Goal: Transaction & Acquisition: Purchase product/service

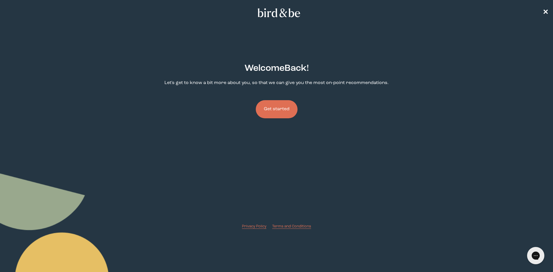
click at [284, 109] on button "Get started" at bounding box center [277, 109] width 42 height 18
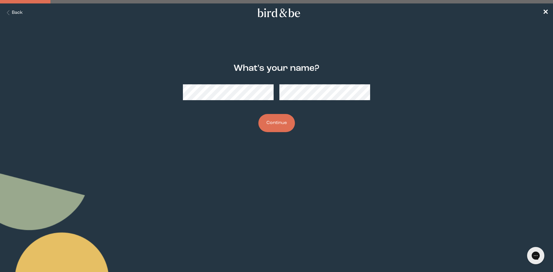
click at [258, 114] on button "Continue" at bounding box center [276, 123] width 37 height 18
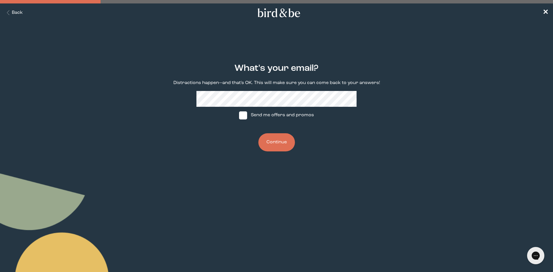
click at [280, 140] on button "Continue" at bounding box center [276, 142] width 37 height 18
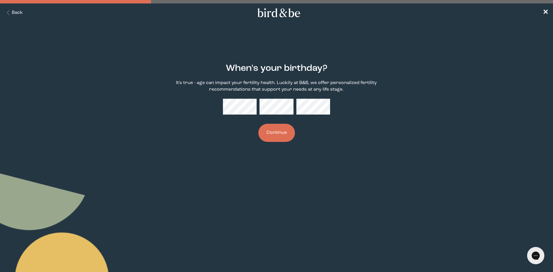
click at [258, 124] on button "Continue" at bounding box center [276, 133] width 37 height 18
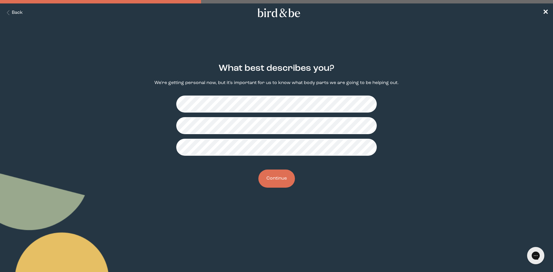
click at [279, 179] on button "Continue" at bounding box center [276, 179] width 37 height 18
click at [278, 177] on button "Continue" at bounding box center [276, 179] width 37 height 18
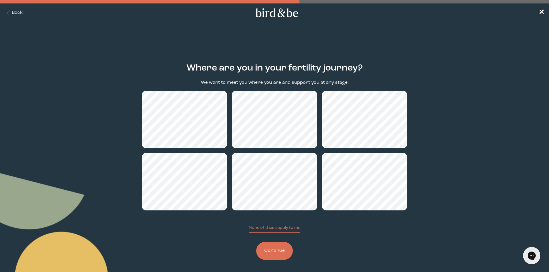
click at [287, 250] on button "Continue" at bounding box center [274, 251] width 37 height 18
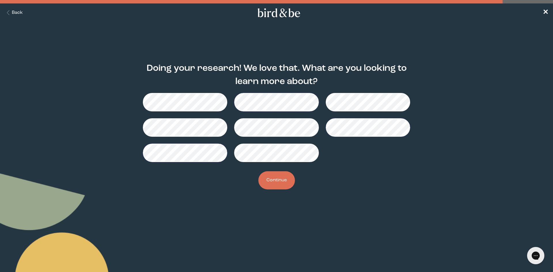
click at [269, 184] on button "Continue" at bounding box center [276, 180] width 37 height 18
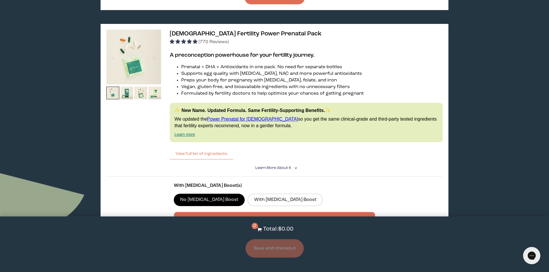
scroll to position [317, 0]
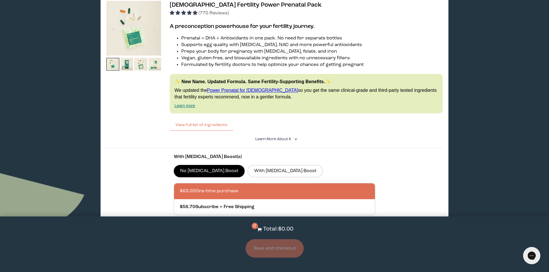
click at [287, 139] on span "Learn More About it" at bounding box center [273, 139] width 36 height 4
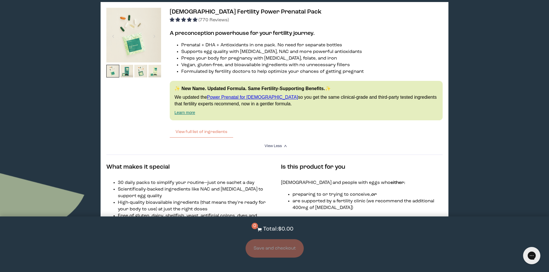
scroll to position [306, 0]
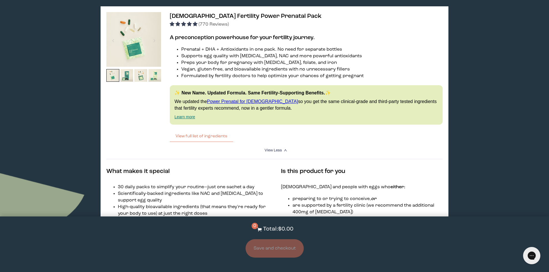
click at [190, 117] on link "Learn more" at bounding box center [184, 117] width 21 height 5
click at [52, 87] on div "Hooray! We have your supplements ready. We've matched you with these products b…" at bounding box center [274, 267] width 549 height 1103
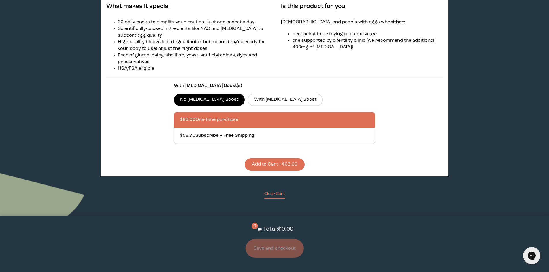
scroll to position [479, 0]
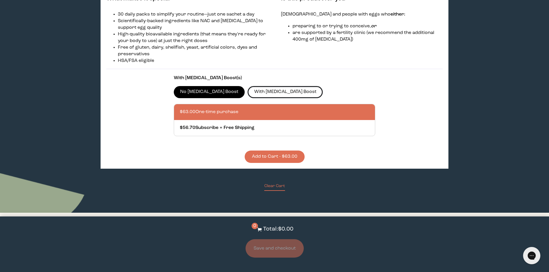
click at [247, 94] on label "With [MEDICAL_DATA] Boost" at bounding box center [284, 92] width 75 height 12
click at [0, 0] on input "With [MEDICAL_DATA] Boost" at bounding box center [0, 0] width 0 height 0
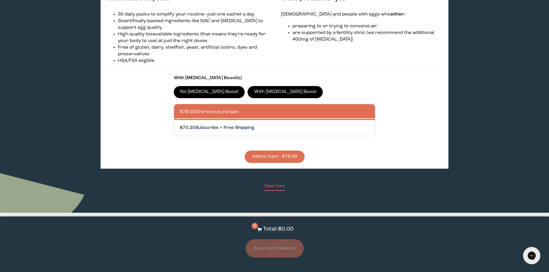
click at [242, 128] on div at bounding box center [280, 128] width 201 height 16
click at [180, 125] on input "$70.20 Subscribe + Free Shipping" at bounding box center [179, 124] width 0 height 0
radio input "true"
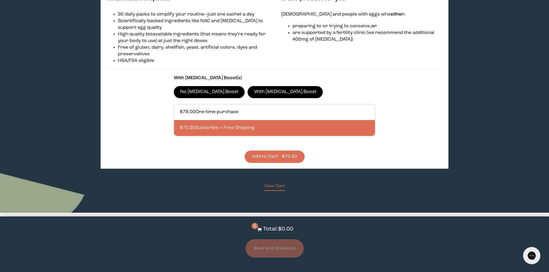
click at [289, 155] on button "Add to Cart - $70.20" at bounding box center [275, 157] width 60 height 12
click at [282, 248] on button "Save and checkout" at bounding box center [274, 248] width 58 height 18
